Goal: Task Accomplishment & Management: Complete application form

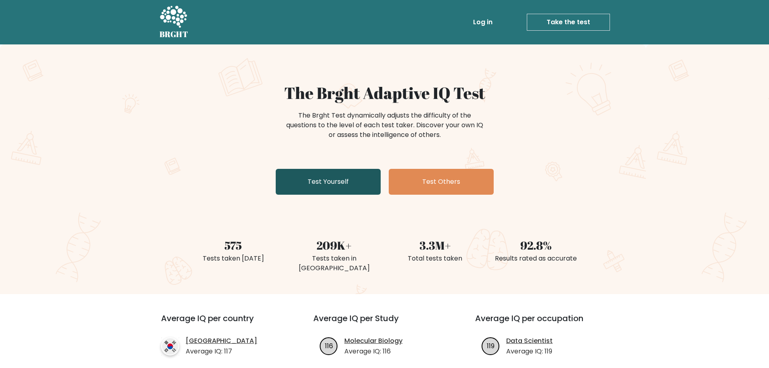
click at [319, 192] on link "Test Yourself" at bounding box center [328, 182] width 105 height 26
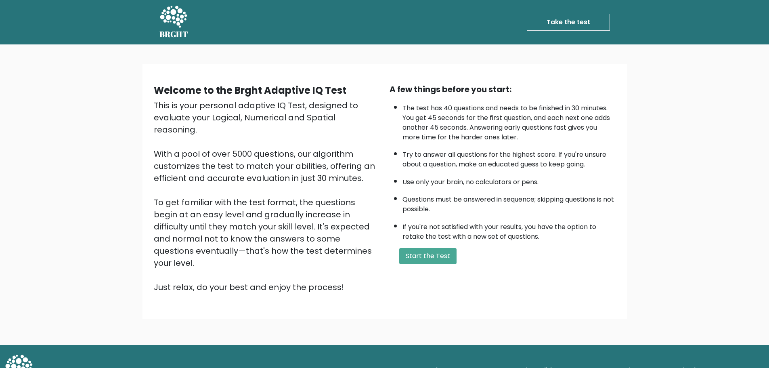
click at [429, 254] on button "Start the Test" at bounding box center [427, 256] width 57 height 16
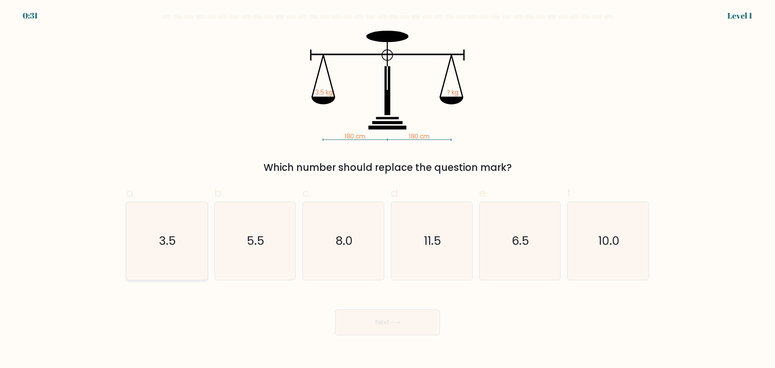
click at [167, 261] on icon "3.5" at bounding box center [167, 241] width 78 height 78
click at [387, 189] on input "a. 3.5" at bounding box center [387, 186] width 0 height 5
radio input "true"
click at [407, 327] on button "Next" at bounding box center [387, 322] width 105 height 26
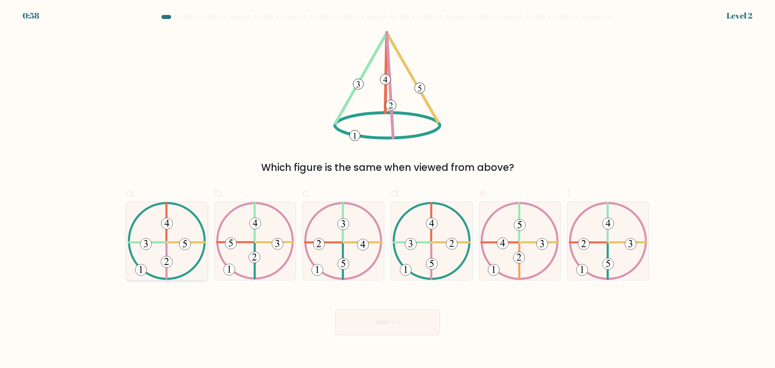
click at [162, 250] on icon at bounding box center [167, 241] width 79 height 78
click at [387, 189] on input "a." at bounding box center [387, 186] width 0 height 5
radio input "true"
drag, startPoint x: 407, startPoint y: 334, endPoint x: 398, endPoint y: 328, distance: 11.1
click at [406, 334] on button "Next" at bounding box center [387, 322] width 105 height 26
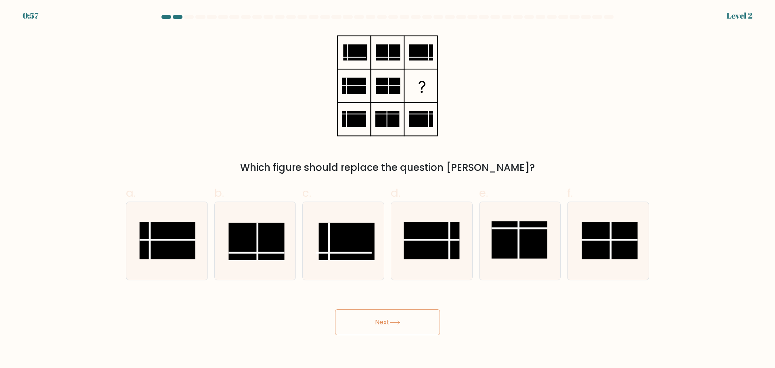
click at [396, 326] on button "Next" at bounding box center [387, 322] width 105 height 26
click at [429, 251] on rect at bounding box center [432, 240] width 56 height 37
click at [388, 189] on input "d." at bounding box center [387, 186] width 0 height 5
radio input "true"
click at [411, 328] on button "Next" at bounding box center [387, 322] width 105 height 26
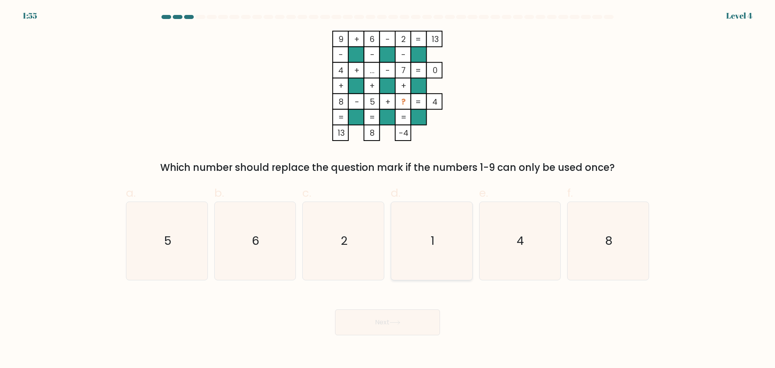
drag, startPoint x: 447, startPoint y: 237, endPoint x: 438, endPoint y: 246, distance: 12.6
click at [448, 238] on icon "1" at bounding box center [432, 241] width 78 height 78
click at [388, 189] on input "d. 1" at bounding box center [387, 186] width 0 height 5
radio input "true"
click at [401, 325] on button "Next" at bounding box center [387, 322] width 105 height 26
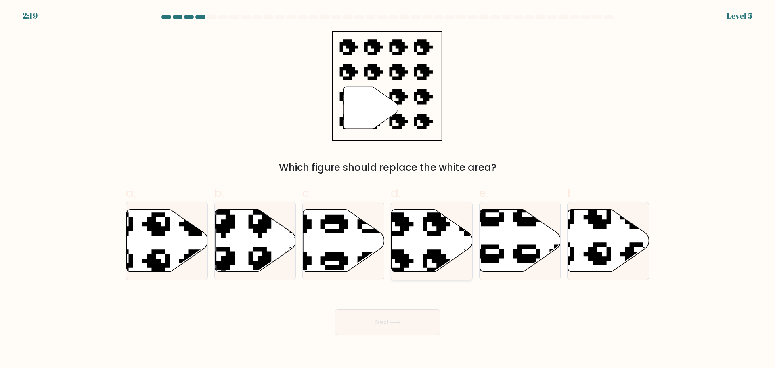
click at [421, 241] on icon at bounding box center [432, 240] width 81 height 62
click at [388, 189] on input "d." at bounding box center [387, 186] width 0 height 5
radio input "true"
click at [419, 322] on button "Next" at bounding box center [387, 322] width 105 height 26
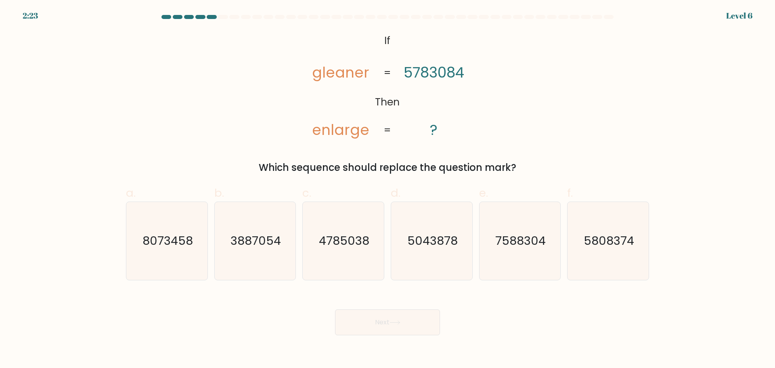
click at [336, 71] on tspan "gleaner" at bounding box center [340, 73] width 57 height 20
copy tspan "gleaner"
drag, startPoint x: 235, startPoint y: 61, endPoint x: 296, endPoint y: 57, distance: 61.1
click at [237, 61] on div "@import url('https://fonts.googleapis.com/css?family=Abril+Fatface:400,100,100i…" at bounding box center [387, 103] width 533 height 144
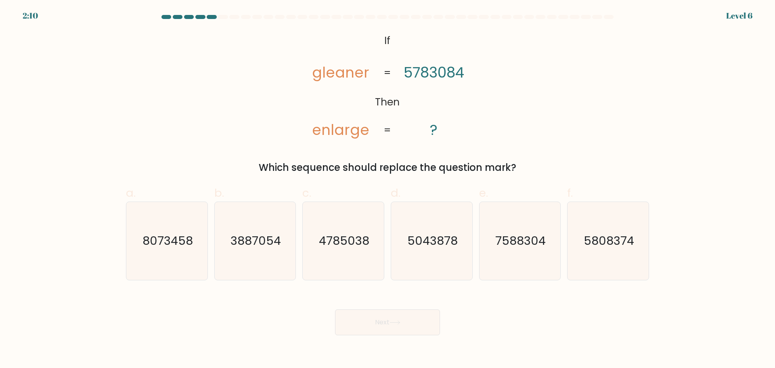
click at [385, 34] on icon "@import url('https://fonts.googleapis.com/css?family=Abril+Fatface:400,100,100i…" at bounding box center [387, 86] width 179 height 110
drag, startPoint x: 377, startPoint y: 39, endPoint x: 526, endPoint y: 150, distance: 186.0
click at [526, 155] on div "@import url('https://fonts.googleapis.com/css?family=Abril+Fatface:400,100,100i…" at bounding box center [387, 103] width 533 height 144
click at [561, 106] on div "@import url('https://fonts.googleapis.com/css?family=Abril+Fatface:400,100,100i…" at bounding box center [387, 103] width 533 height 144
click at [371, 39] on icon "@import url('https://fonts.googleapis.com/css?family=Abril+Fatface:400,100,100i…" at bounding box center [387, 86] width 179 height 110
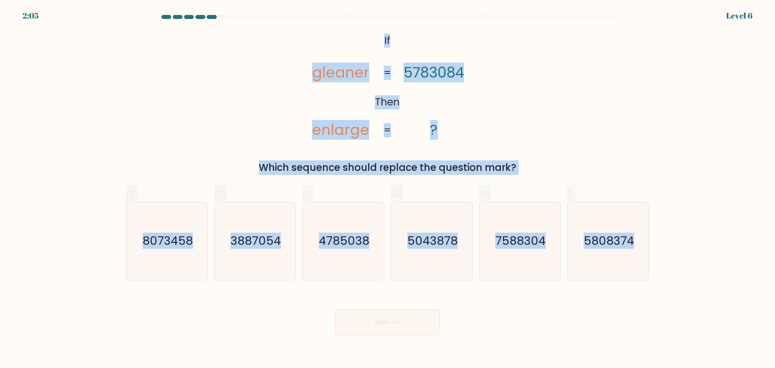
drag, startPoint x: 375, startPoint y: 36, endPoint x: 677, endPoint y: 244, distance: 366.0
click at [677, 244] on form "If ?" at bounding box center [387, 175] width 775 height 320
copy form "If Then gleaner enlarge 5783084 ? = = Which sequence should replace the questio…"
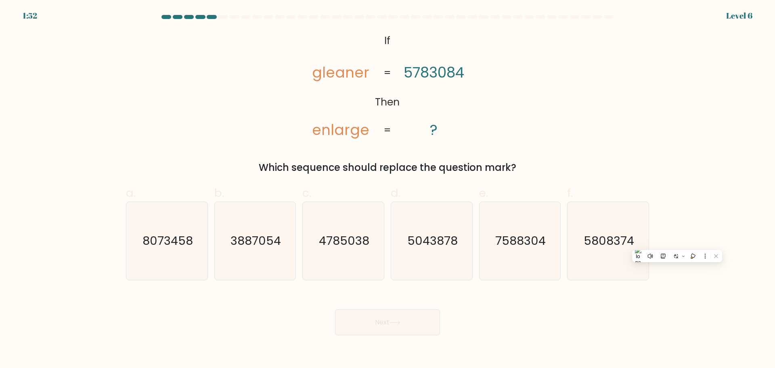
drag, startPoint x: 260, startPoint y: 310, endPoint x: 237, endPoint y: 301, distance: 24.3
click at [260, 310] on div "Next" at bounding box center [387, 312] width 533 height 45
click at [158, 255] on icon "8073458" at bounding box center [167, 241] width 78 height 78
click at [387, 189] on input "a. 8073458" at bounding box center [387, 186] width 0 height 5
radio input "true"
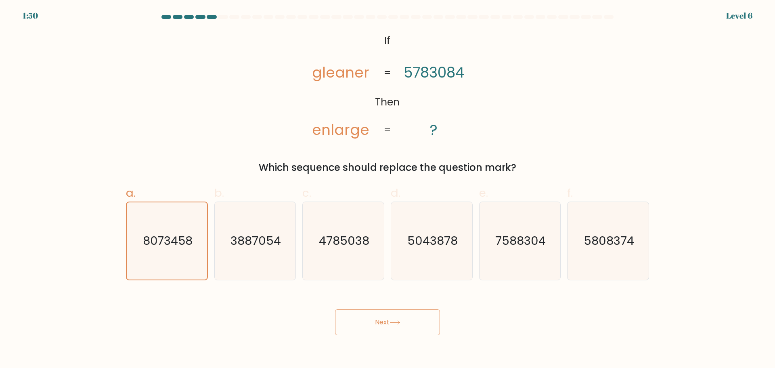
click at [398, 322] on icon at bounding box center [395, 322] width 11 height 4
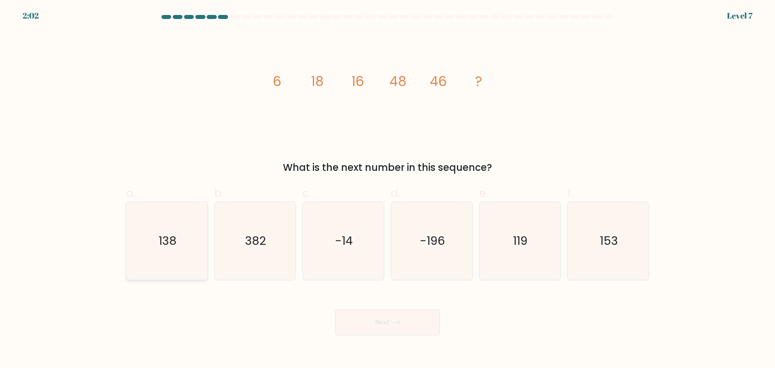
click at [181, 258] on icon "138" at bounding box center [167, 241] width 78 height 78
click at [387, 189] on input "a. 138" at bounding box center [387, 186] width 0 height 5
radio input "true"
click at [394, 328] on button "Next" at bounding box center [387, 322] width 105 height 26
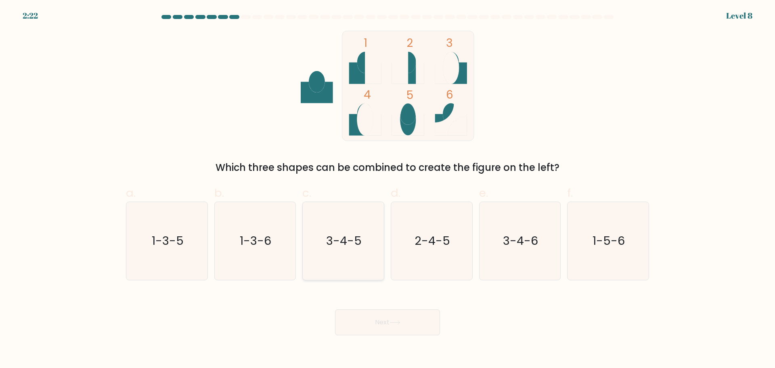
click at [363, 251] on icon "3-4-5" at bounding box center [343, 241] width 78 height 78
click at [387, 189] on input "c. 3-4-5" at bounding box center [387, 186] width 0 height 5
radio input "true"
click at [384, 323] on button "Next" at bounding box center [387, 322] width 105 height 26
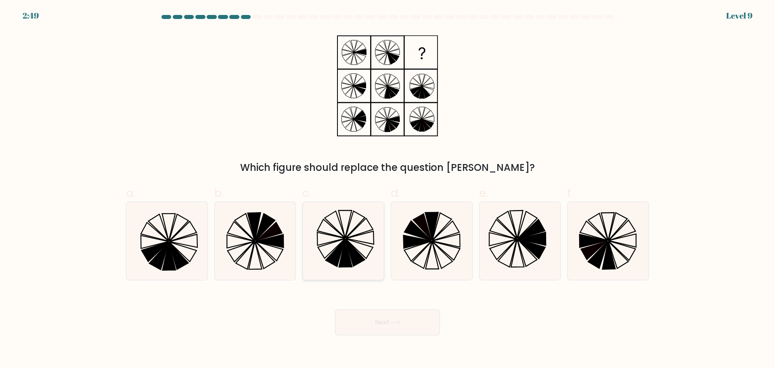
click at [348, 255] on icon at bounding box center [345, 252] width 13 height 27
click at [387, 189] on input "c." at bounding box center [387, 186] width 0 height 5
radio input "true"
click at [423, 314] on button "Next" at bounding box center [387, 322] width 105 height 26
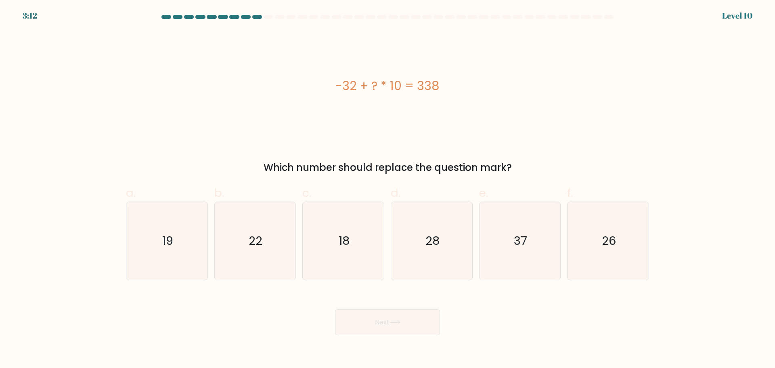
drag, startPoint x: 333, startPoint y: 89, endPoint x: 443, endPoint y: 96, distance: 110.8
click at [443, 96] on div "-32 + ? * 10 = 338" at bounding box center [387, 86] width 523 height 110
copy div "-32 + ? * 10 = 338"
click at [362, 133] on div "-32 + ? * 10 = 338" at bounding box center [387, 86] width 523 height 110
click at [519, 258] on icon "37" at bounding box center [520, 241] width 78 height 78
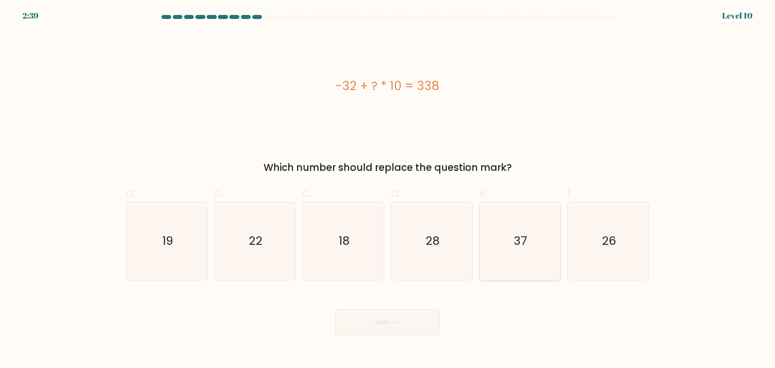
click at [388, 189] on input "e. 37" at bounding box center [387, 186] width 0 height 5
radio input "true"
click at [381, 314] on button "Next" at bounding box center [387, 322] width 105 height 26
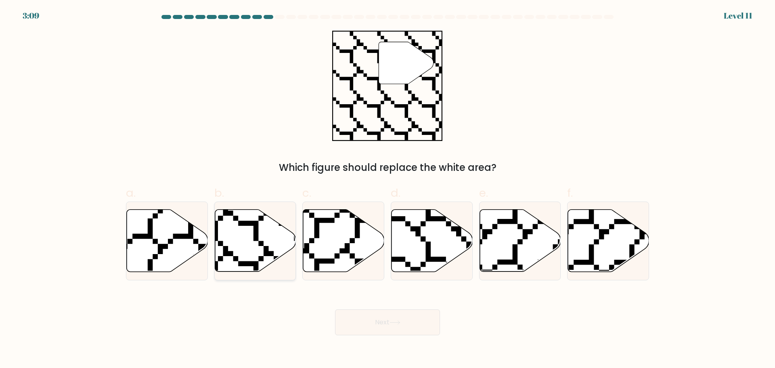
click at [254, 242] on icon at bounding box center [255, 240] width 81 height 62
click at [387, 189] on input "b." at bounding box center [387, 186] width 0 height 5
radio input "true"
click at [417, 316] on button "Next" at bounding box center [387, 322] width 105 height 26
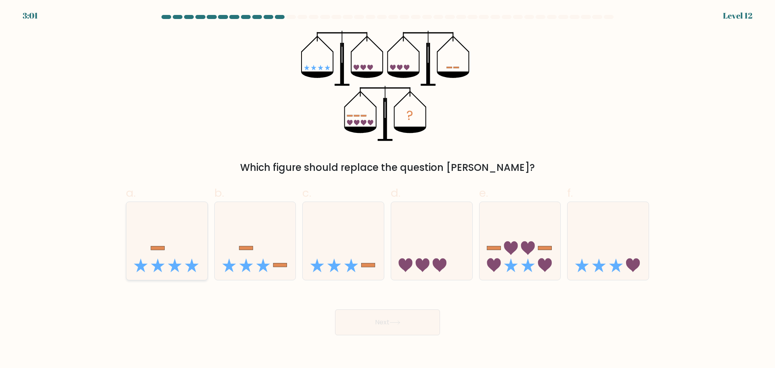
click at [169, 273] on icon at bounding box center [166, 240] width 81 height 67
click at [387, 189] on input "a." at bounding box center [387, 186] width 0 height 5
radio input "true"
click at [389, 316] on button "Next" at bounding box center [387, 322] width 105 height 26
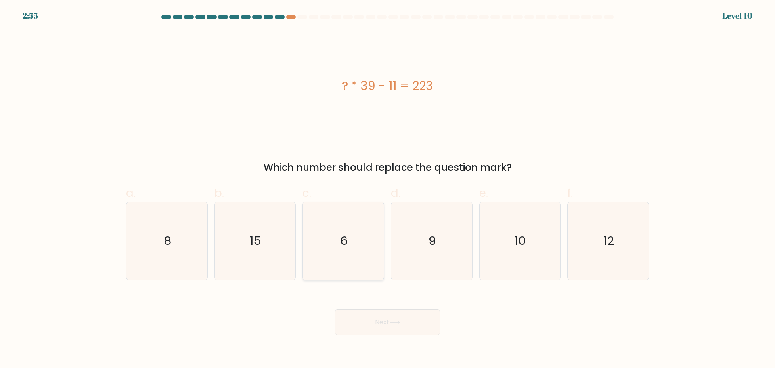
click at [348, 243] on icon "6" at bounding box center [343, 241] width 78 height 78
click at [387, 189] on input "c. 6" at bounding box center [387, 186] width 0 height 5
radio input "true"
drag, startPoint x: 384, startPoint y: 337, endPoint x: 386, endPoint y: 329, distance: 7.9
click at [384, 336] on body "2:44 Level 10 8" at bounding box center [387, 184] width 775 height 368
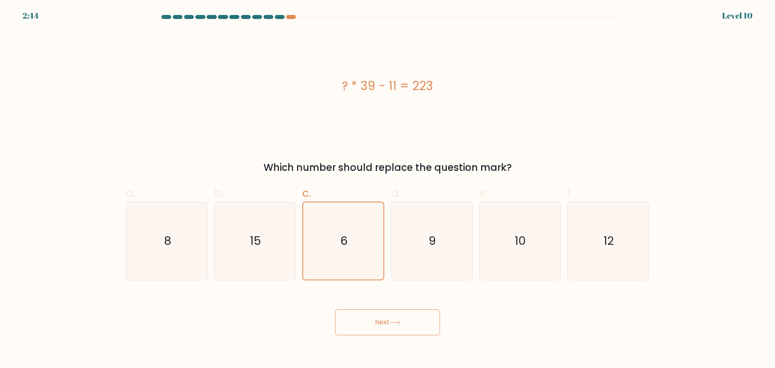
click at [387, 327] on button "Next" at bounding box center [387, 322] width 105 height 26
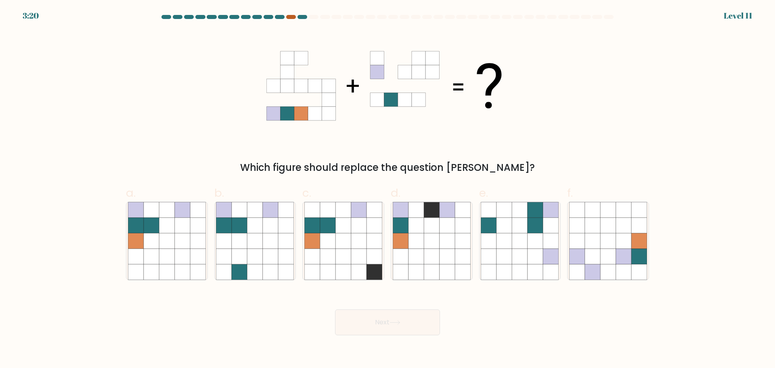
click at [290, 15] on div at bounding box center [291, 17] width 10 height 4
click at [290, 15] on body "3:19 Level 11" at bounding box center [387, 184] width 775 height 368
click at [697, 132] on form at bounding box center [387, 175] width 775 height 320
click at [165, 241] on icon at bounding box center [166, 240] width 15 height 15
click at [387, 189] on input "a." at bounding box center [387, 186] width 0 height 5
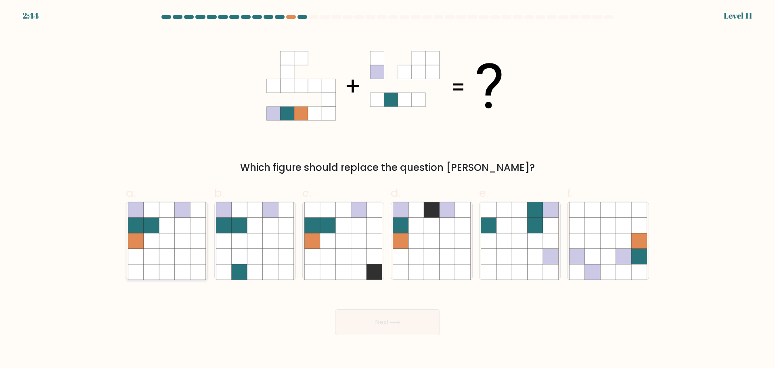
radio input "true"
click at [400, 320] on icon at bounding box center [395, 322] width 11 height 4
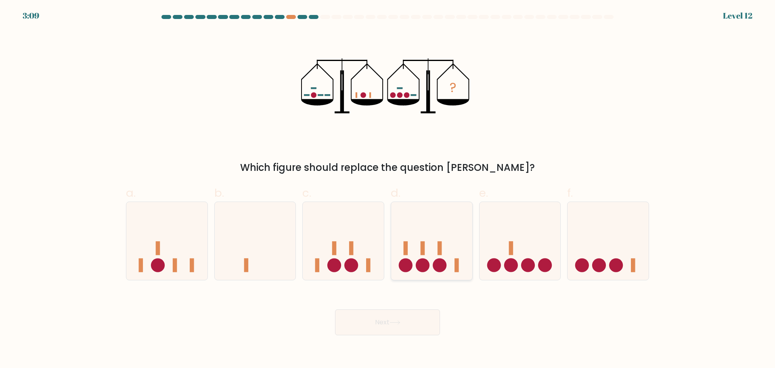
click at [445, 260] on icon at bounding box center [431, 240] width 81 height 67
click at [388, 189] on input "d." at bounding box center [387, 186] width 0 height 5
radio input "true"
click at [417, 258] on icon at bounding box center [432, 240] width 80 height 67
click at [388, 189] on input "d." at bounding box center [387, 186] width 0 height 5
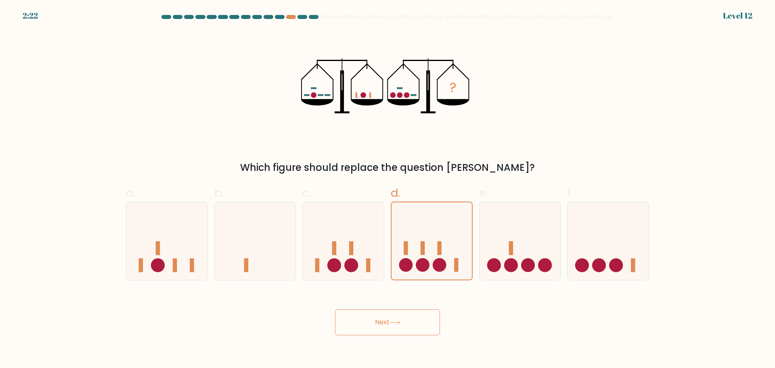
click at [381, 327] on button "Next" at bounding box center [387, 322] width 105 height 26
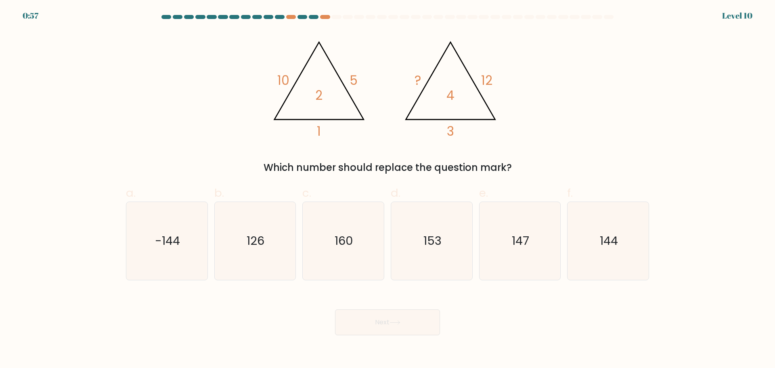
click at [174, 146] on div "@import url('https://fonts.googleapis.com/css?family=Abril+Fatface:400,100,100i…" at bounding box center [387, 103] width 533 height 144
drag, startPoint x: 644, startPoint y: 262, endPoint x: 628, endPoint y: 266, distance: 16.5
click at [643, 262] on icon "144" at bounding box center [608, 241] width 78 height 78
click at [388, 189] on input "f. 144" at bounding box center [387, 186] width 0 height 5
radio input "true"
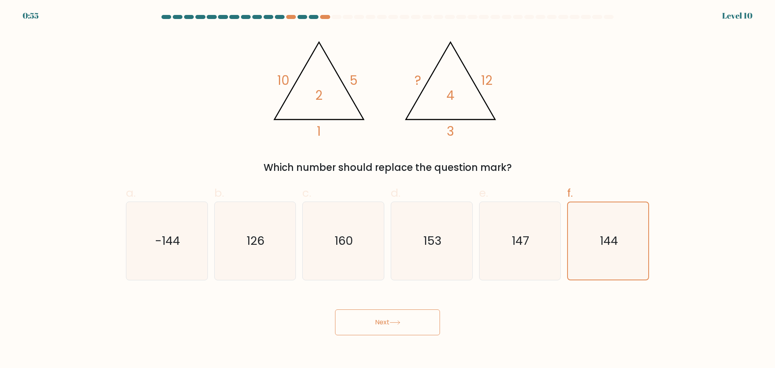
click at [377, 323] on button "Next" at bounding box center [387, 322] width 105 height 26
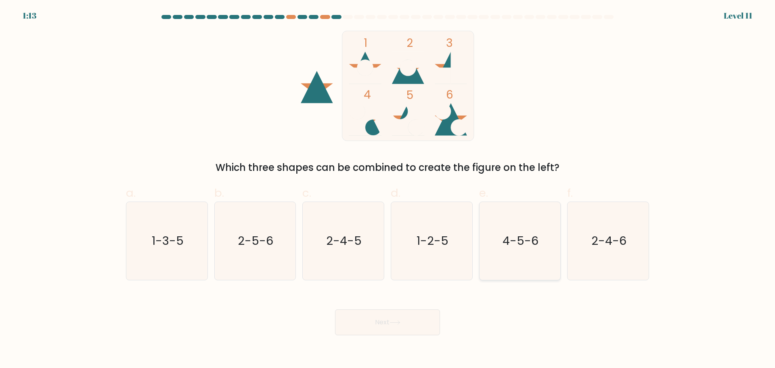
click at [537, 255] on icon "4-5-6" at bounding box center [520, 241] width 78 height 78
click at [388, 189] on input "e. 4-5-6" at bounding box center [387, 186] width 0 height 5
radio input "true"
click at [395, 325] on button "Next" at bounding box center [387, 322] width 105 height 26
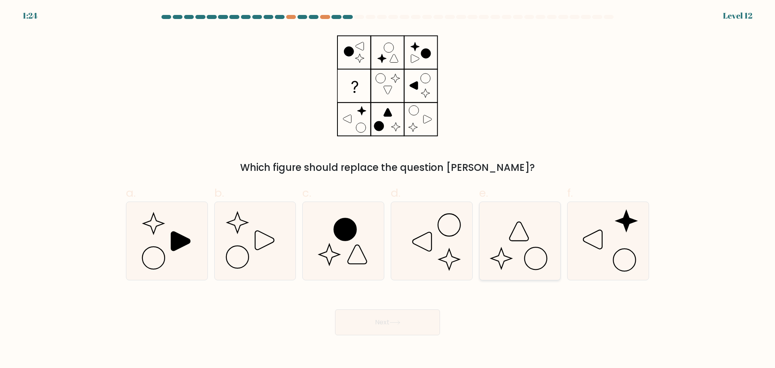
click at [517, 236] on icon at bounding box center [520, 241] width 78 height 78
click at [388, 189] on input "e." at bounding box center [387, 186] width 0 height 5
radio input "true"
click at [383, 324] on button "Next" at bounding box center [387, 322] width 105 height 26
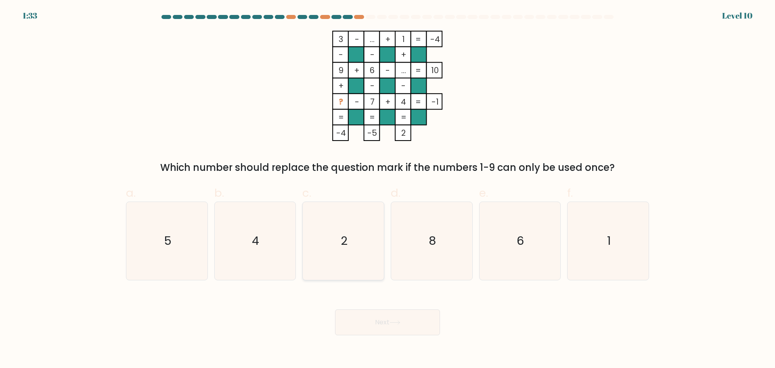
click at [354, 245] on icon "2" at bounding box center [343, 241] width 78 height 78
click at [387, 189] on input "c. 2" at bounding box center [387, 186] width 0 height 5
radio input "true"
click at [401, 316] on button "Next" at bounding box center [387, 322] width 105 height 26
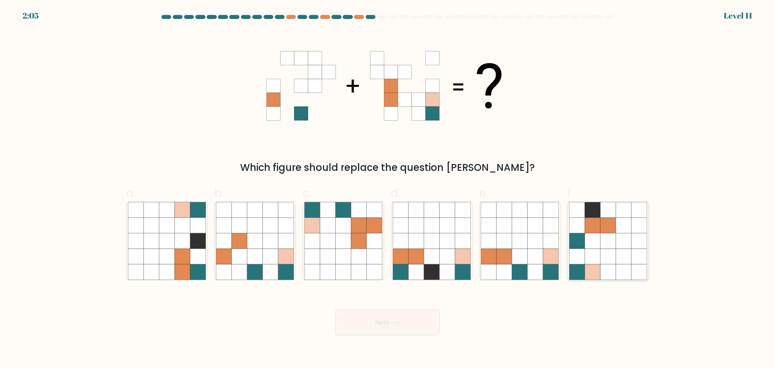
click at [588, 232] on icon at bounding box center [592, 224] width 15 height 15
click at [388, 189] on input "f." at bounding box center [387, 186] width 0 height 5
radio input "true"
click at [400, 323] on icon at bounding box center [395, 322] width 10 height 4
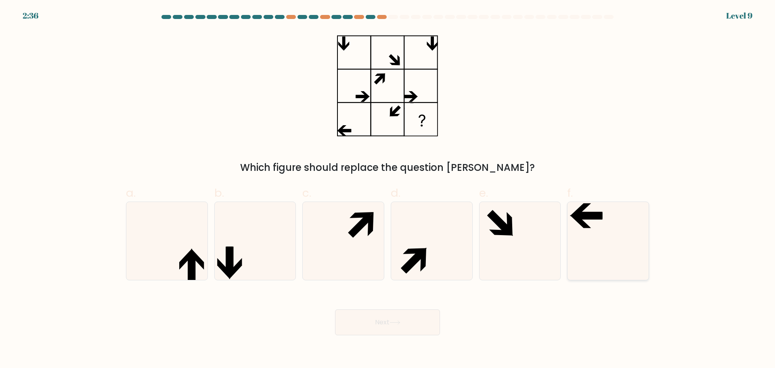
click at [615, 239] on icon at bounding box center [608, 241] width 78 height 78
click at [388, 189] on input "f." at bounding box center [387, 186] width 0 height 5
radio input "true"
click at [379, 325] on button "Next" at bounding box center [387, 322] width 105 height 26
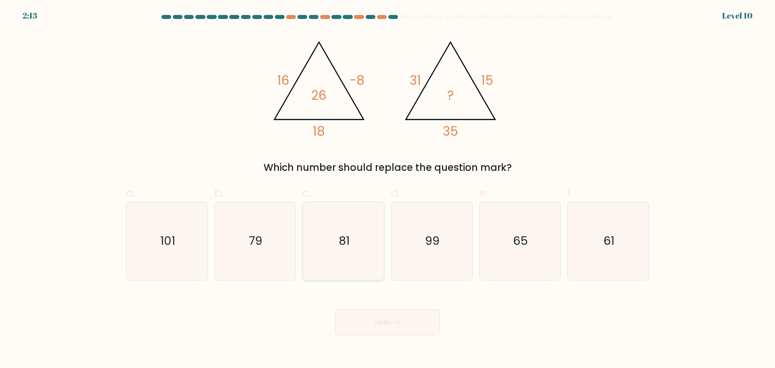
click at [344, 251] on icon "81" at bounding box center [343, 241] width 78 height 78
click at [387, 189] on input "c. 81" at bounding box center [387, 186] width 0 height 5
radio input "true"
click at [385, 304] on div "Next" at bounding box center [387, 312] width 533 height 45
click at [388, 316] on button "Next" at bounding box center [387, 322] width 105 height 26
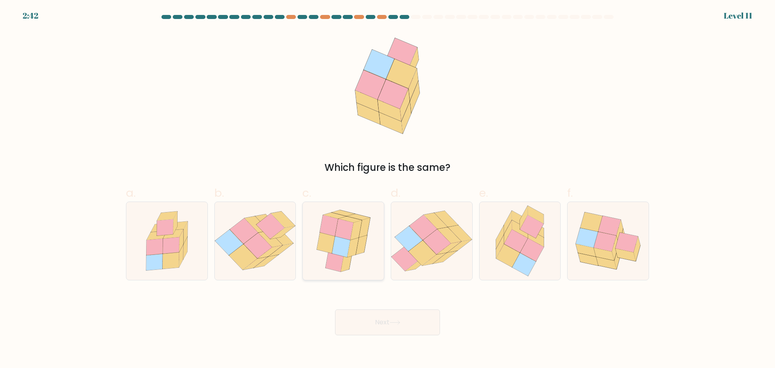
click at [340, 240] on icon at bounding box center [341, 246] width 18 height 21
click at [387, 189] on input "c." at bounding box center [387, 186] width 0 height 5
radio input "true"
click at [380, 323] on button "Next" at bounding box center [387, 322] width 105 height 26
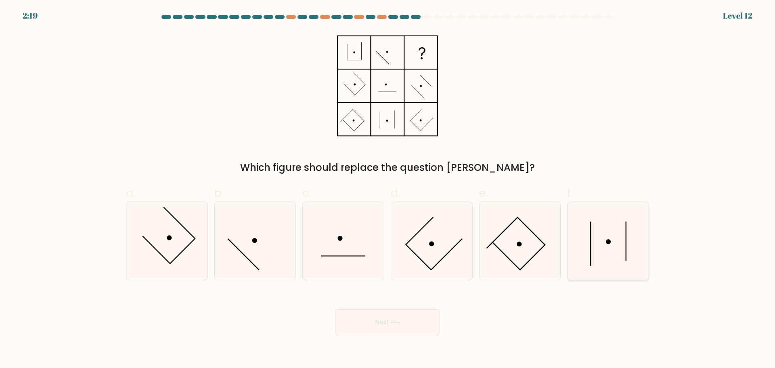
click at [623, 247] on icon at bounding box center [608, 241] width 78 height 78
click at [388, 189] on input "f." at bounding box center [387, 186] width 0 height 5
radio input "true"
click at [387, 320] on button "Next" at bounding box center [387, 322] width 105 height 26
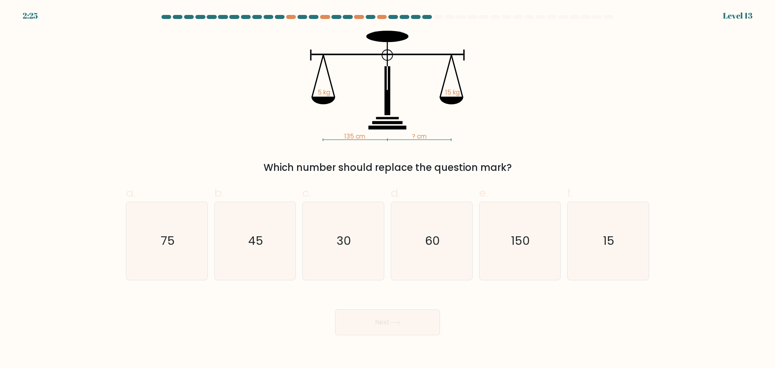
click at [554, 336] on body "2:25 Level 13" at bounding box center [387, 184] width 775 height 368
drag, startPoint x: 540, startPoint y: 345, endPoint x: 543, endPoint y: 340, distance: 5.7
click at [540, 344] on body "2:08 Level 13" at bounding box center [387, 184] width 775 height 368
click at [526, 310] on div "Next" at bounding box center [387, 312] width 533 height 45
drag, startPoint x: 249, startPoint y: 253, endPoint x: 335, endPoint y: 324, distance: 111.3
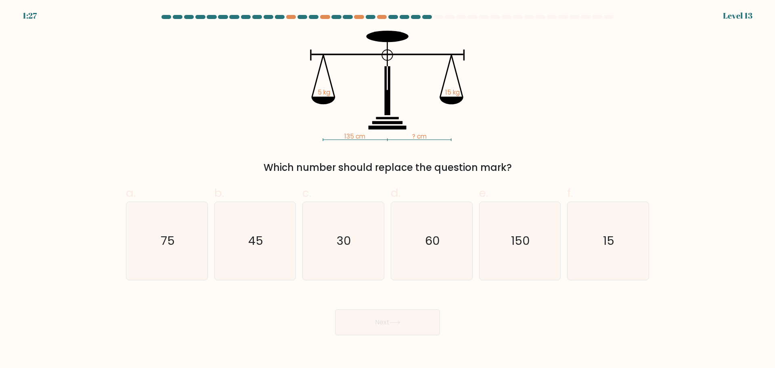
click at [249, 253] on icon "45" at bounding box center [255, 241] width 78 height 78
click at [387, 189] on input "b. 45" at bounding box center [387, 186] width 0 height 5
radio input "true"
click at [394, 327] on button "Next" at bounding box center [387, 322] width 105 height 26
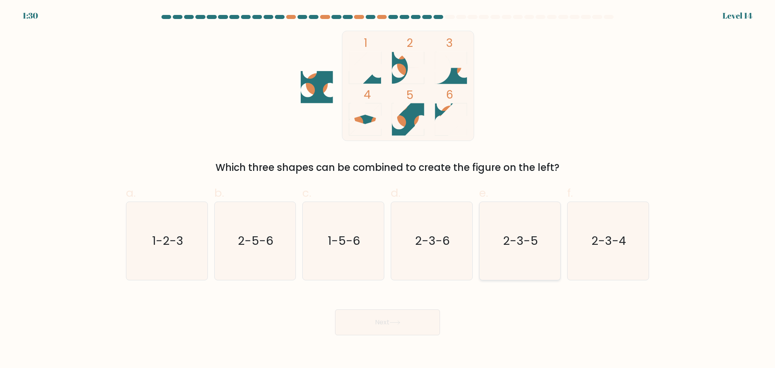
click at [532, 259] on icon "2-3-5" at bounding box center [520, 241] width 78 height 78
click at [388, 189] on input "e. 2-3-5" at bounding box center [387, 186] width 0 height 5
radio input "true"
click at [399, 313] on button "Next" at bounding box center [387, 322] width 105 height 26
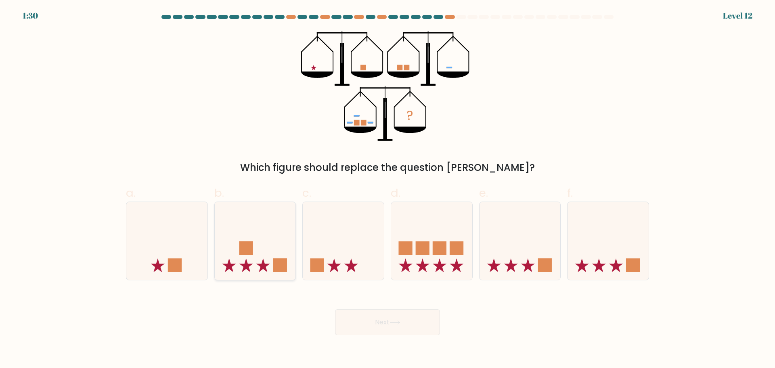
click at [254, 270] on icon at bounding box center [255, 240] width 81 height 67
click at [387, 189] on input "b." at bounding box center [387, 186] width 0 height 5
radio input "true"
click at [359, 258] on icon at bounding box center [343, 240] width 81 height 67
click at [387, 189] on input "c." at bounding box center [387, 186] width 0 height 5
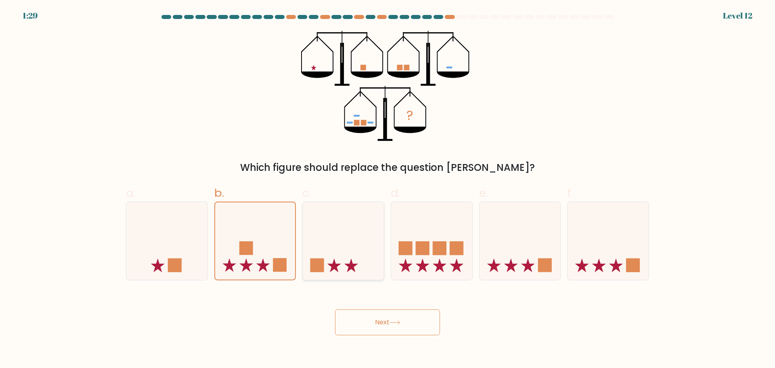
radio input "true"
click at [236, 262] on icon at bounding box center [255, 240] width 81 height 67
click at [387, 189] on input "b." at bounding box center [387, 186] width 0 height 5
radio input "true"
click at [339, 262] on icon at bounding box center [343, 240] width 81 height 67
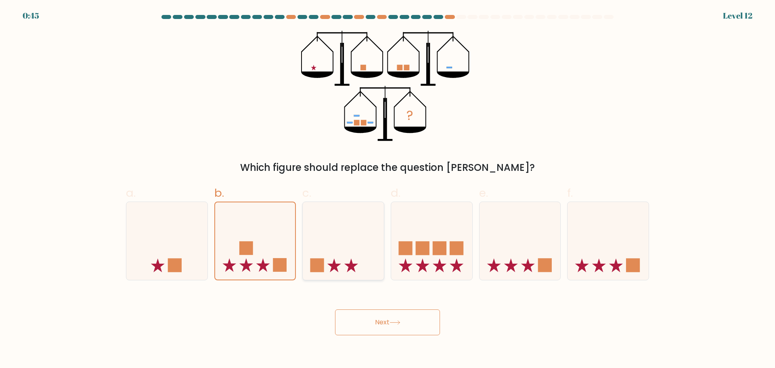
click at [387, 189] on input "c." at bounding box center [387, 186] width 0 height 5
radio input "true"
drag, startPoint x: 407, startPoint y: 324, endPoint x: 373, endPoint y: 322, distance: 34.4
click at [407, 324] on button "Next" at bounding box center [387, 322] width 105 height 26
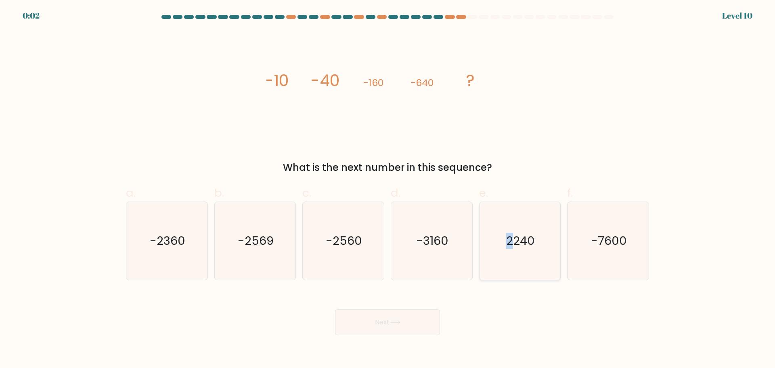
click at [513, 237] on text "2240" at bounding box center [520, 240] width 29 height 16
click at [412, 320] on button "Next" at bounding box center [387, 322] width 105 height 26
click at [531, 266] on icon "2240" at bounding box center [520, 241] width 78 height 78
click at [388, 189] on input "e. 2240" at bounding box center [387, 186] width 0 height 5
radio input "true"
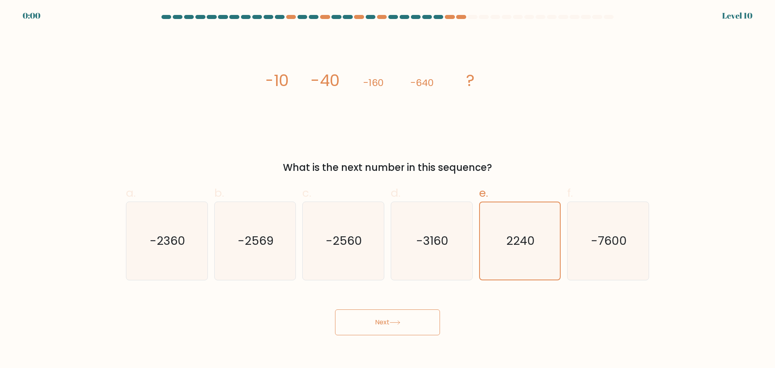
click at [421, 326] on button "Next" at bounding box center [387, 322] width 105 height 26
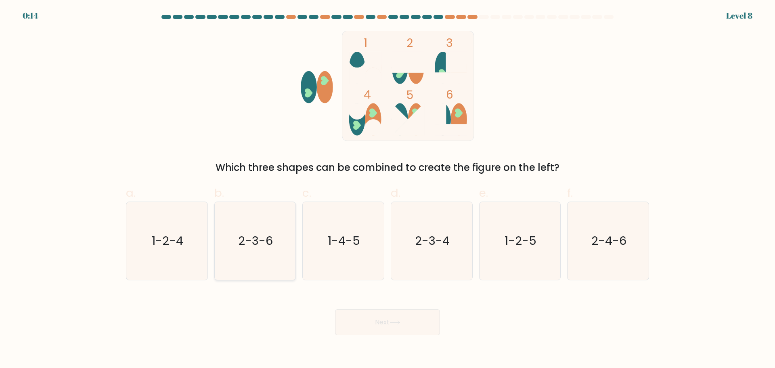
click at [259, 247] on text "2-3-6" at bounding box center [256, 240] width 35 height 16
click at [387, 189] on input "b. 2-3-6" at bounding box center [387, 186] width 0 height 5
radio input "true"
click at [379, 327] on button "Next" at bounding box center [387, 322] width 105 height 26
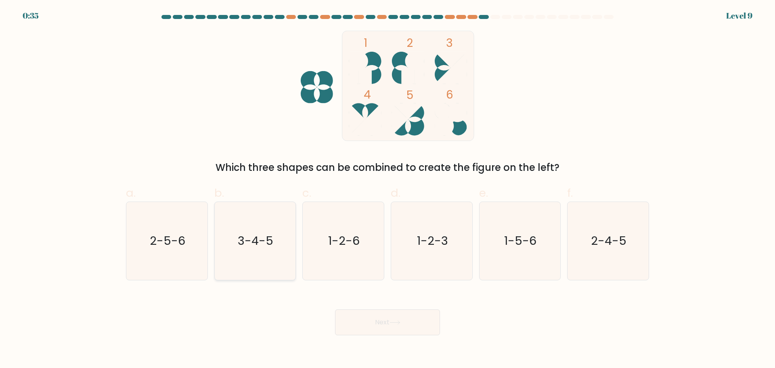
click at [242, 259] on icon "3-4-5" at bounding box center [255, 241] width 78 height 78
click at [387, 189] on input "b. 3-4-5" at bounding box center [387, 186] width 0 height 5
radio input "true"
click at [405, 326] on button "Next" at bounding box center [387, 322] width 105 height 26
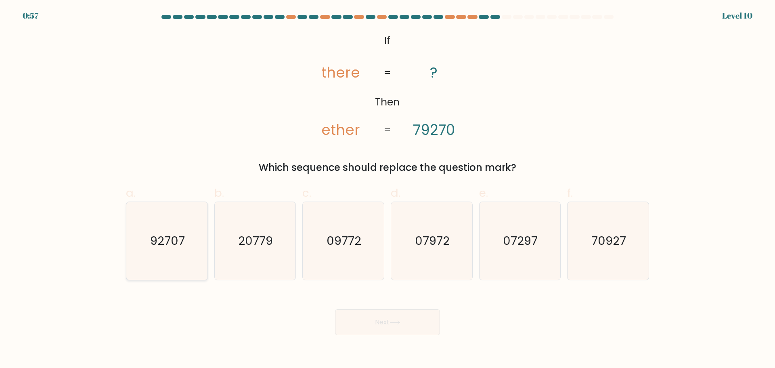
click at [177, 245] on text "92707" at bounding box center [167, 240] width 35 height 16
click at [387, 189] on input "a. 92707" at bounding box center [387, 186] width 0 height 5
radio input "true"
click at [413, 321] on button "Next" at bounding box center [387, 322] width 105 height 26
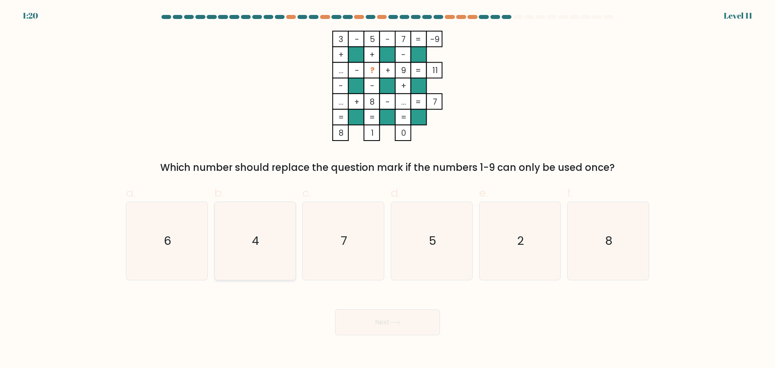
click at [252, 239] on icon "4" at bounding box center [255, 241] width 78 height 78
click at [387, 189] on input "b. 4" at bounding box center [387, 186] width 0 height 5
radio input "true"
click at [353, 319] on button "Next" at bounding box center [387, 322] width 105 height 26
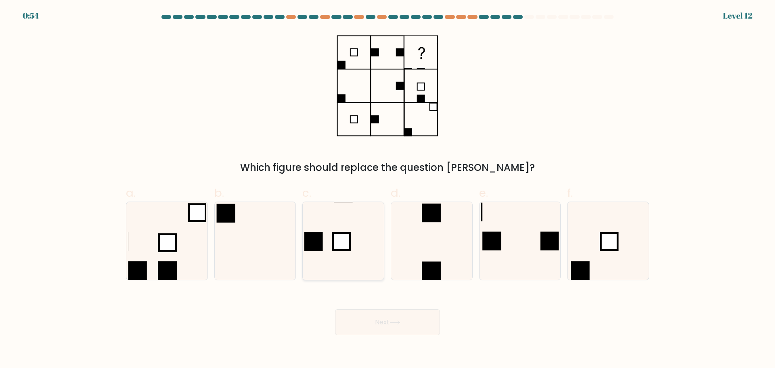
click at [329, 267] on icon at bounding box center [343, 241] width 78 height 78
click at [387, 189] on input "c." at bounding box center [387, 186] width 0 height 5
radio input "true"
click at [400, 328] on button "Next" at bounding box center [387, 322] width 105 height 26
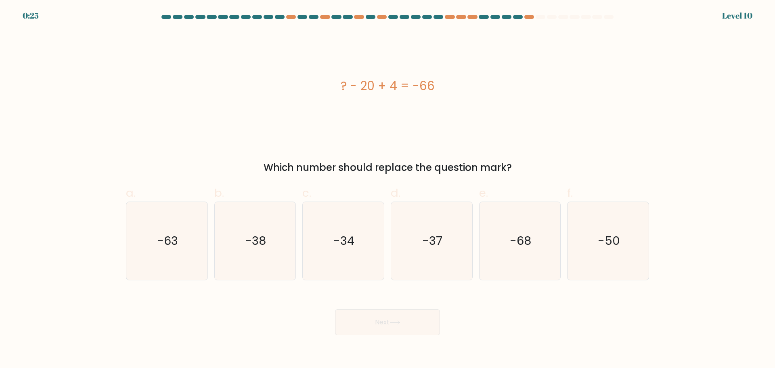
click at [580, 297] on div "Next" at bounding box center [387, 312] width 533 height 45
click at [609, 262] on icon "-50" at bounding box center [608, 241] width 78 height 78
click at [388, 189] on input "f. -50" at bounding box center [387, 186] width 0 height 5
radio input "true"
click at [414, 318] on button "Next" at bounding box center [387, 322] width 105 height 26
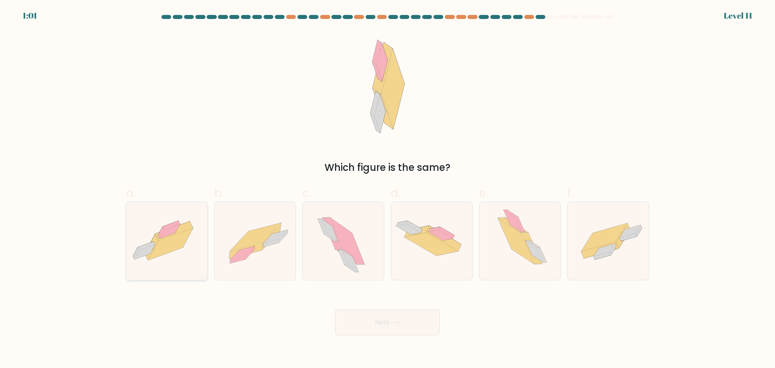
click at [163, 248] on icon at bounding box center [170, 244] width 45 height 32
click at [387, 189] on input "a." at bounding box center [387, 186] width 0 height 5
radio input "true"
click at [514, 246] on icon at bounding box center [516, 241] width 36 height 46
click at [388, 189] on input "e." at bounding box center [387, 186] width 0 height 5
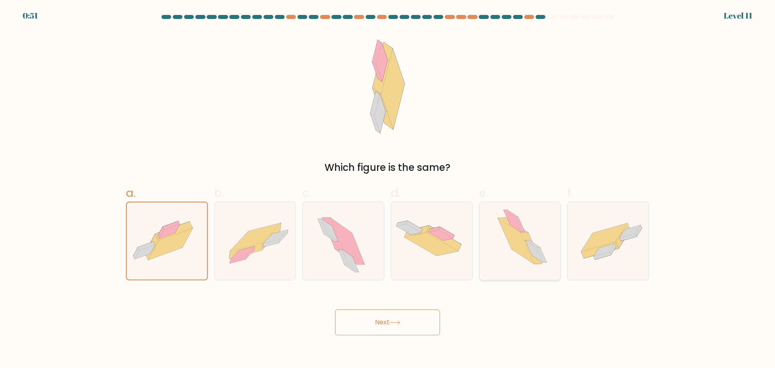
radio input "true"
click at [400, 322] on icon at bounding box center [395, 322] width 11 height 4
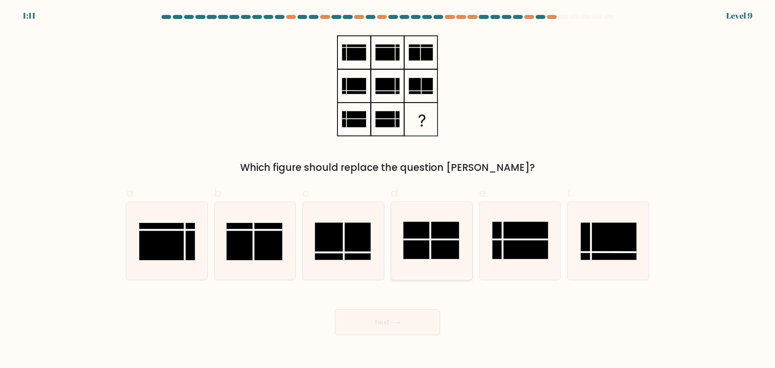
drag, startPoint x: 422, startPoint y: 251, endPoint x: 417, endPoint y: 275, distance: 24.0
click at [423, 251] on rect at bounding box center [431, 240] width 56 height 37
click at [388, 189] on input "d." at bounding box center [387, 186] width 0 height 5
radio input "true"
click at [411, 314] on button "Next" at bounding box center [387, 322] width 105 height 26
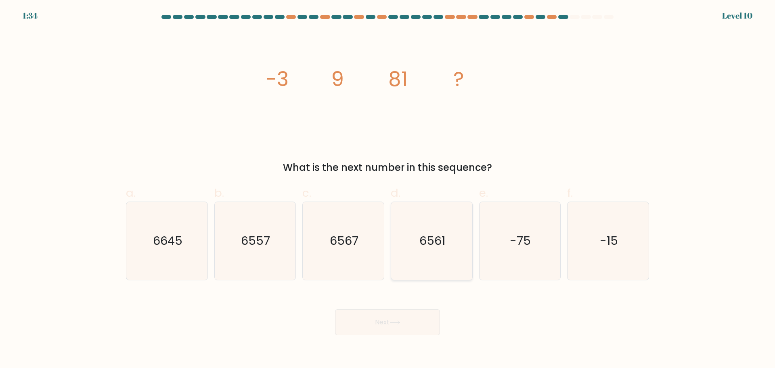
drag, startPoint x: 388, startPoint y: 250, endPoint x: 401, endPoint y: 247, distance: 13.6
click at [389, 249] on div "d. 6561" at bounding box center [431, 231] width 88 height 95
click at [425, 247] on text "6561" at bounding box center [432, 240] width 26 height 16
click at [388, 189] on input "d. 6561" at bounding box center [387, 186] width 0 height 5
radio input "true"
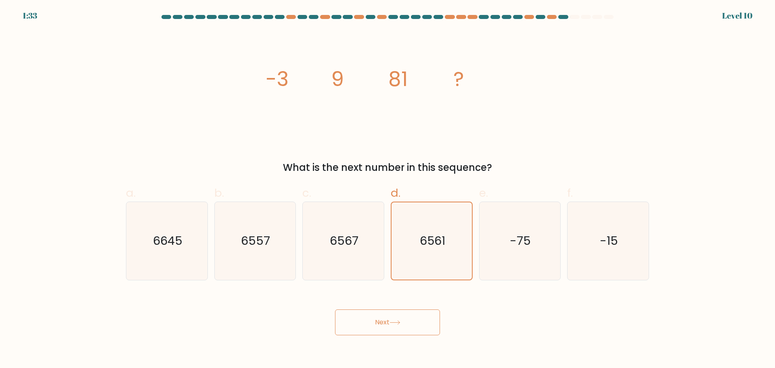
click at [402, 325] on button "Next" at bounding box center [387, 322] width 105 height 26
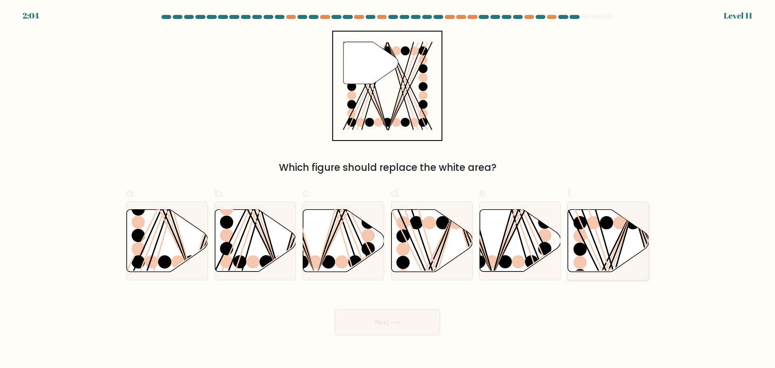
click at [591, 260] on icon at bounding box center [608, 240] width 81 height 62
click at [388, 189] on input "f." at bounding box center [387, 186] width 0 height 5
radio input "true"
click at [385, 322] on button "Next" at bounding box center [387, 322] width 105 height 26
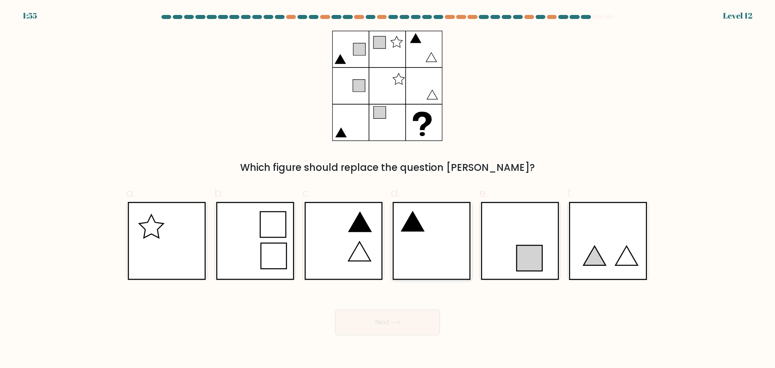
click at [423, 237] on icon at bounding box center [431, 241] width 78 height 78
click at [388, 189] on input "d." at bounding box center [387, 186] width 0 height 5
radio input "true"
click at [416, 314] on button "Next" at bounding box center [387, 322] width 105 height 26
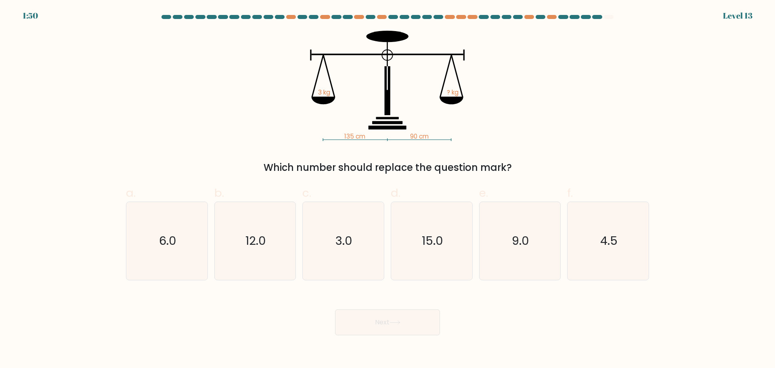
click at [530, 327] on div "Next" at bounding box center [387, 312] width 533 height 45
click at [605, 255] on icon "4.5" at bounding box center [608, 241] width 78 height 78
click at [388, 189] on input "f. 4.5" at bounding box center [387, 186] width 0 height 5
radio input "true"
click at [521, 303] on div "Next" at bounding box center [387, 312] width 533 height 45
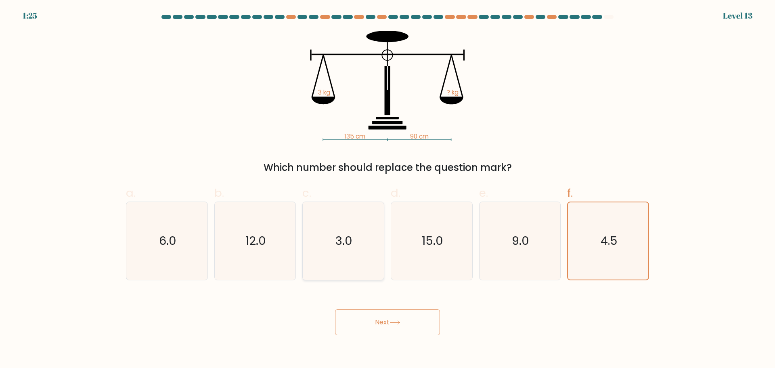
click at [351, 260] on icon "3.0" at bounding box center [343, 241] width 78 height 78
click at [387, 189] on input "c. 3.0" at bounding box center [387, 186] width 0 height 5
radio input "true"
click at [412, 322] on button "Next" at bounding box center [387, 322] width 105 height 26
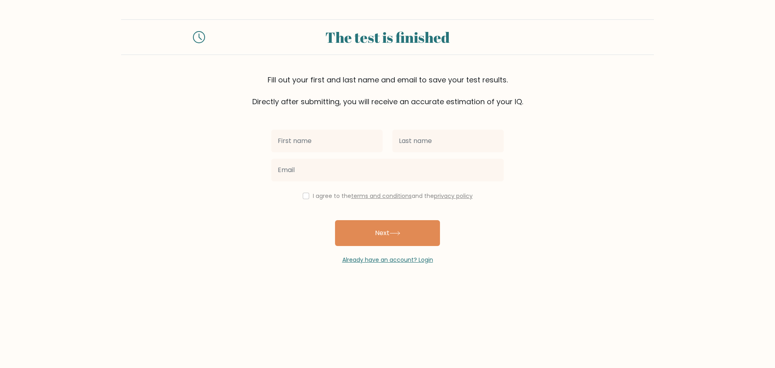
drag, startPoint x: 326, startPoint y: 144, endPoint x: 329, endPoint y: 150, distance: 6.7
click at [326, 144] on input "text" at bounding box center [326, 141] width 111 height 23
type input "[PERSON_NAME]"
click at [416, 136] on input "text" at bounding box center [447, 141] width 111 height 23
type input "[PERSON_NAME]"
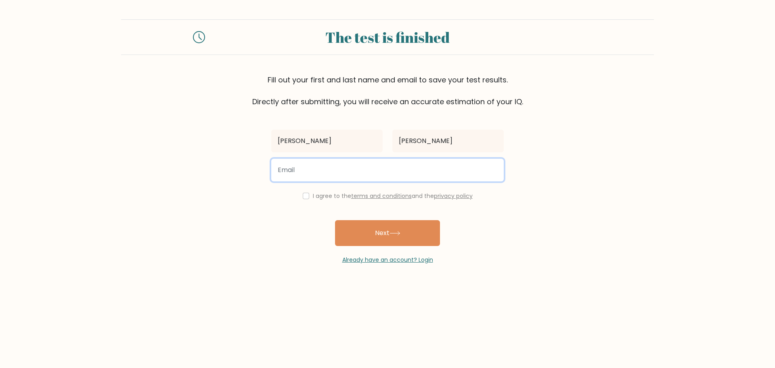
click at [365, 168] on input "email" at bounding box center [387, 170] width 232 height 23
type input "jcas4212@gmail.com"
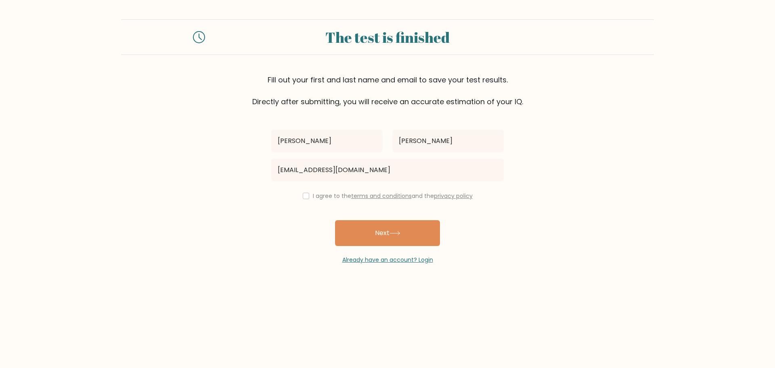
click at [308, 199] on div "I agree to the terms and conditions and the privacy policy" at bounding box center [387, 196] width 242 height 10
drag, startPoint x: 303, startPoint y: 197, endPoint x: 358, endPoint y: 226, distance: 61.9
click at [303, 197] on input "checkbox" at bounding box center [306, 196] width 6 height 6
checkbox input "true"
click at [376, 232] on button "Next" at bounding box center [387, 233] width 105 height 26
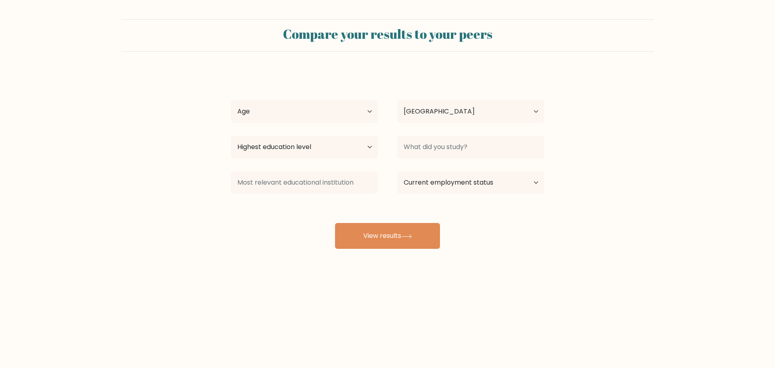
select select "PH"
click at [346, 142] on select "Highest education level No schooling Primary Lower Secondary Upper Secondary Oc…" at bounding box center [304, 147] width 147 height 23
select select "bachelors_degree"
click at [231, 136] on select "Highest education level No schooling Primary Lower Secondary Upper Secondary Oc…" at bounding box center [304, 147] width 147 height 23
click at [484, 143] on input at bounding box center [470, 147] width 147 height 23
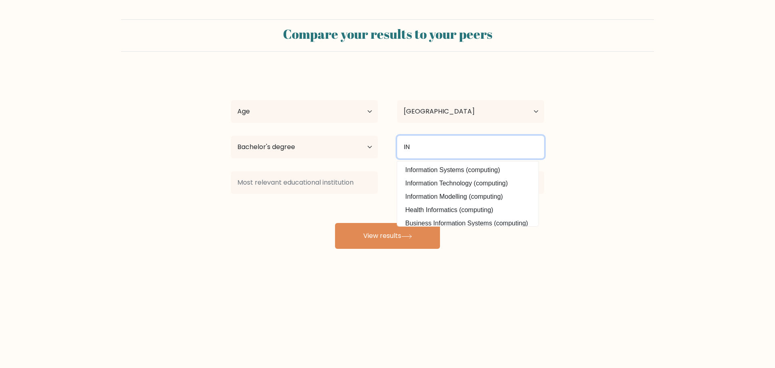
type input "I"
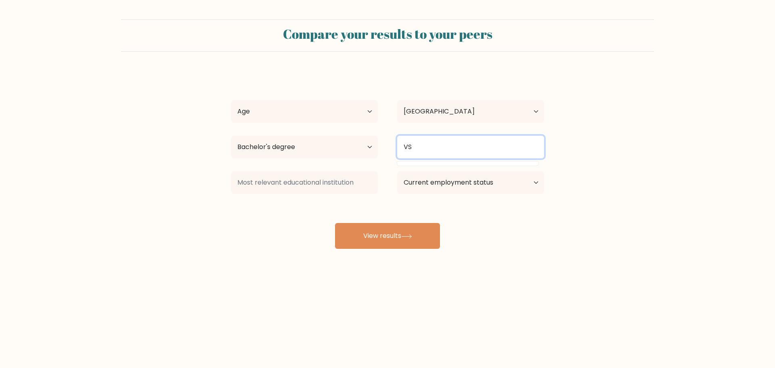
type input "V"
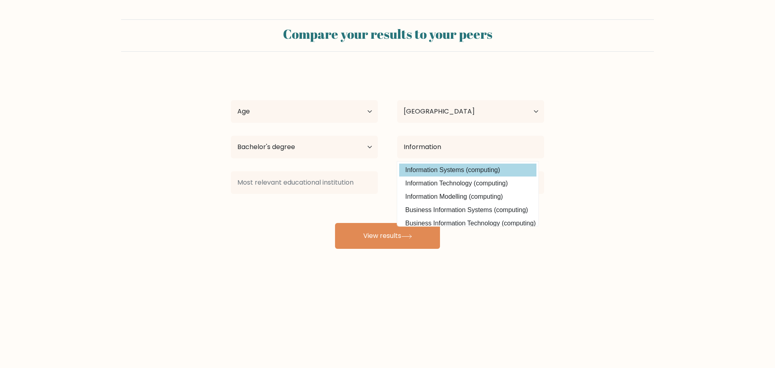
click at [464, 173] on div "[PERSON_NAME] Age Under [DEMOGRAPHIC_DATA] [DEMOGRAPHIC_DATA] [DEMOGRAPHIC_DATA…" at bounding box center [387, 160] width 323 height 178
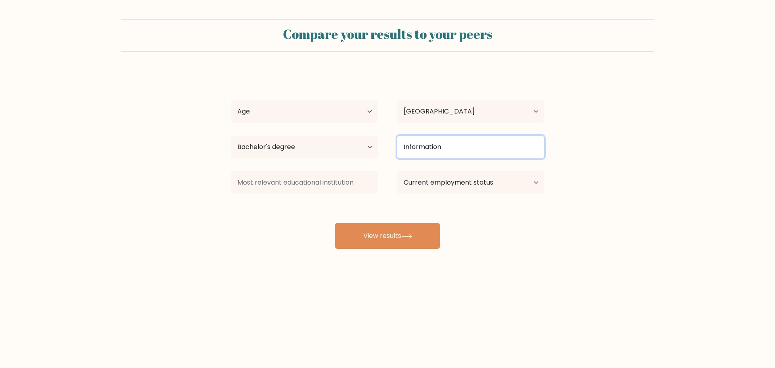
click at [444, 138] on input "Information" at bounding box center [470, 147] width 147 height 23
drag, startPoint x: 454, startPoint y: 144, endPoint x: 392, endPoint y: 147, distance: 62.7
click at [392, 147] on div "Information Information Systems (computing) Information Technology (computing) …" at bounding box center [470, 146] width 166 height 29
type input "B"
click at [459, 169] on div "[PERSON_NAME] Age Under [DEMOGRAPHIC_DATA] [DEMOGRAPHIC_DATA] [DEMOGRAPHIC_DATA…" at bounding box center [387, 160] width 323 height 178
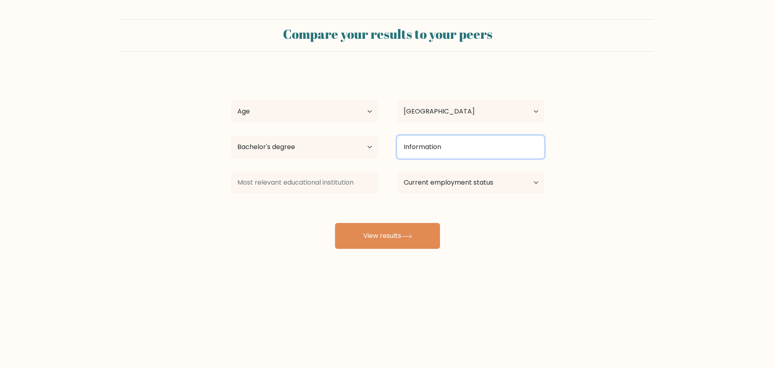
click at [461, 147] on input "Information" at bounding box center [470, 147] width 147 height 23
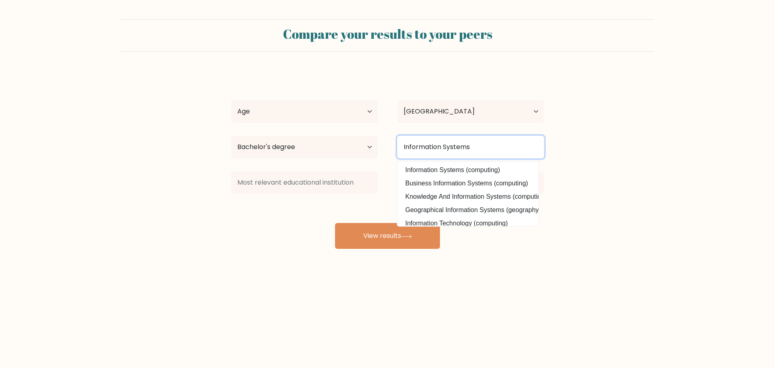
click at [405, 148] on input "Information Systems" at bounding box center [470, 147] width 147 height 23
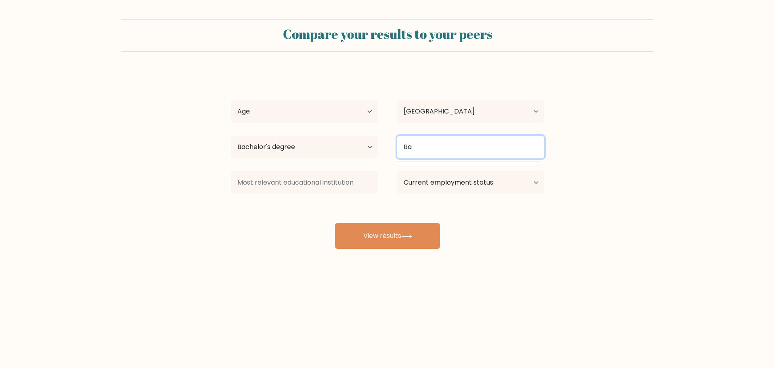
type input "B"
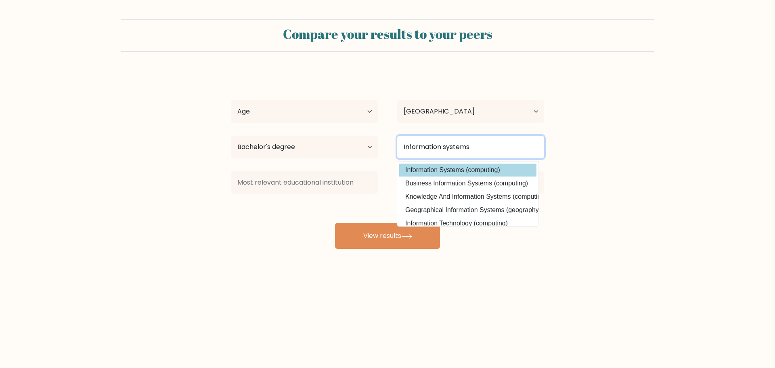
type input "Information systems"
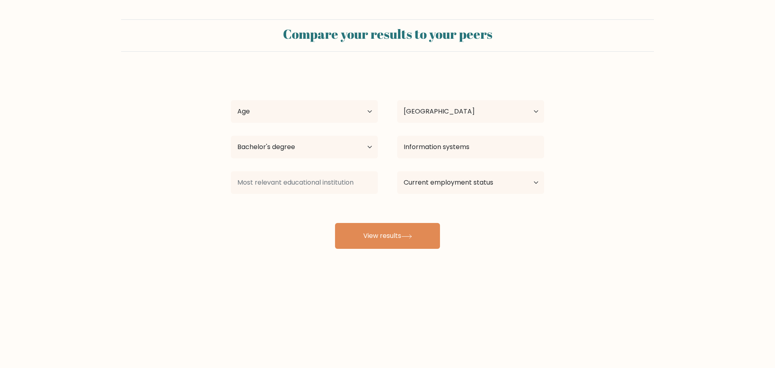
click at [437, 167] on div "Jerry Castillo Age Under 18 years old 18-24 years old 25-34 years old 35-44 yea…" at bounding box center [387, 160] width 323 height 178
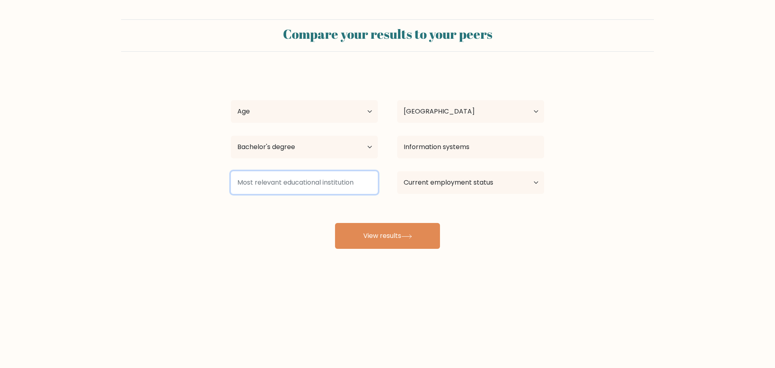
click at [275, 182] on input at bounding box center [304, 182] width 147 height 23
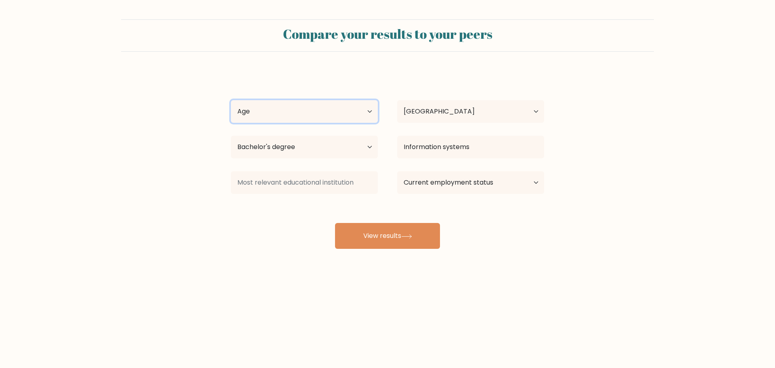
click at [352, 115] on select "Age Under 18 years old 18-24 years old 25-34 years old 35-44 years old 45-54 ye…" at bounding box center [304, 111] width 147 height 23
select select "25_34"
click at [231, 100] on select "Age Under 18 years old 18-24 years old 25-34 years old 35-44 years old 45-54 ye…" at bounding box center [304, 111] width 147 height 23
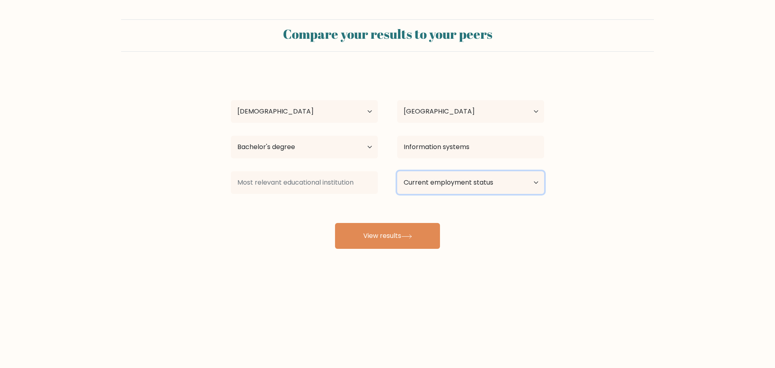
click at [495, 182] on select "Current employment status Employed Student Retired Other / prefer not to answer" at bounding box center [470, 182] width 147 height 23
select select "employed"
click at [397, 171] on select "Current employment status Employed Student Retired Other / prefer not to answer" at bounding box center [470, 182] width 147 height 23
click at [276, 194] on div at bounding box center [304, 182] width 166 height 29
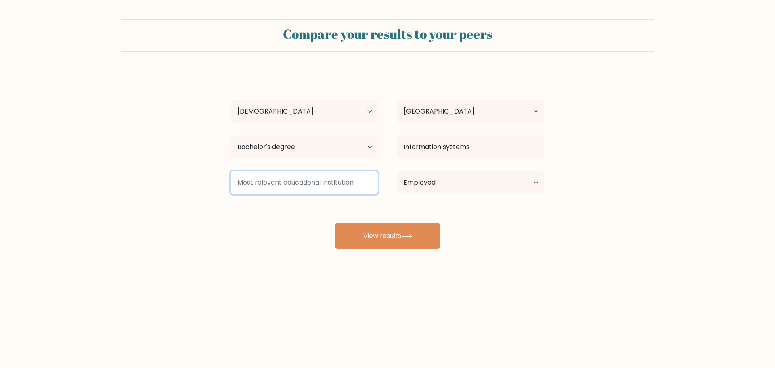
click at [276, 188] on input at bounding box center [304, 182] width 147 height 23
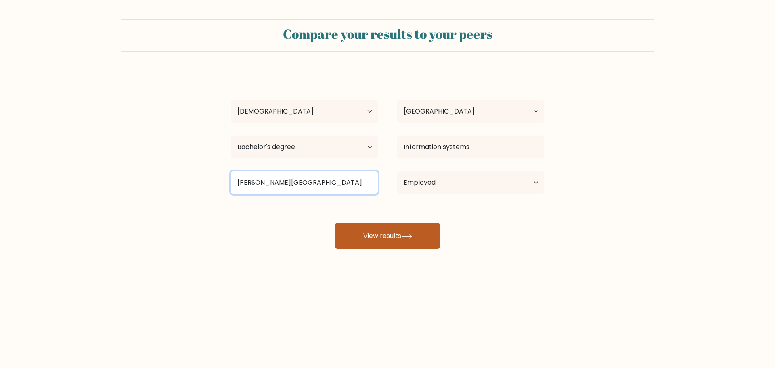
type input "Carlos Hilado Memorial State University"
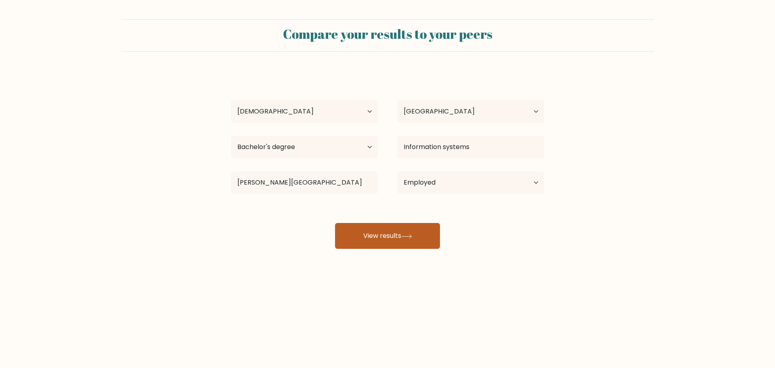
click at [384, 244] on button "View results" at bounding box center [387, 236] width 105 height 26
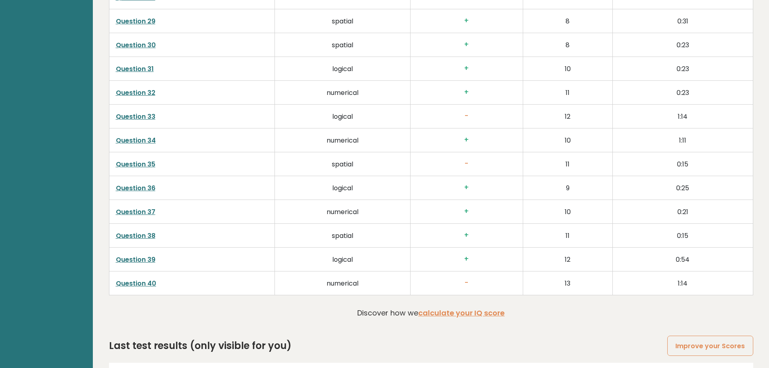
scroll to position [2063, 0]
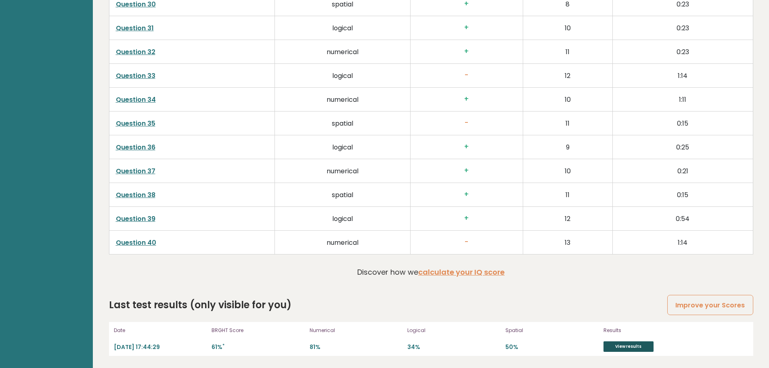
click at [623, 346] on link "View results" at bounding box center [628, 346] width 50 height 10
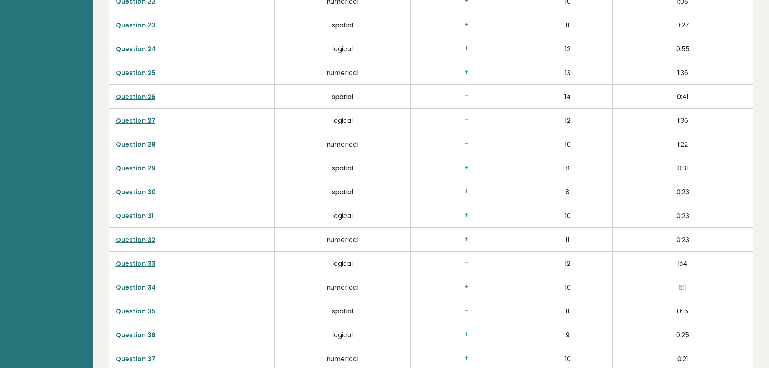
scroll to position [1740, 0]
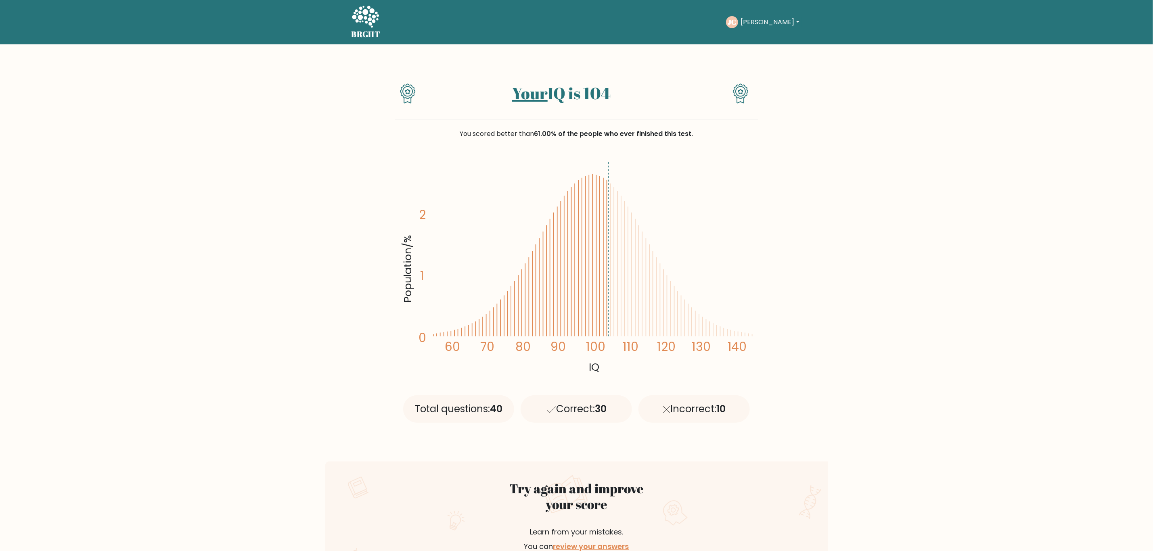
click at [763, 23] on button "[PERSON_NAME]" at bounding box center [769, 22] width 63 height 10
click at [769, 50] on link "Profile" at bounding box center [759, 52] width 64 height 13
